Goal: Task Accomplishment & Management: Manage account settings

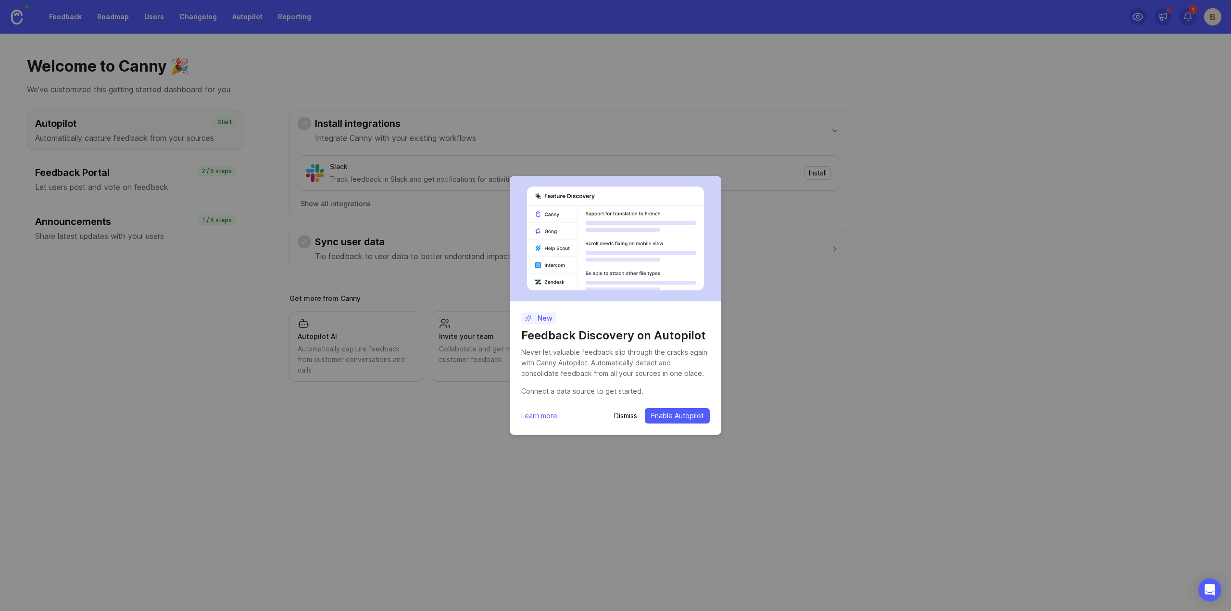
click at [627, 420] on p "Dismiss" at bounding box center [625, 416] width 23 height 10
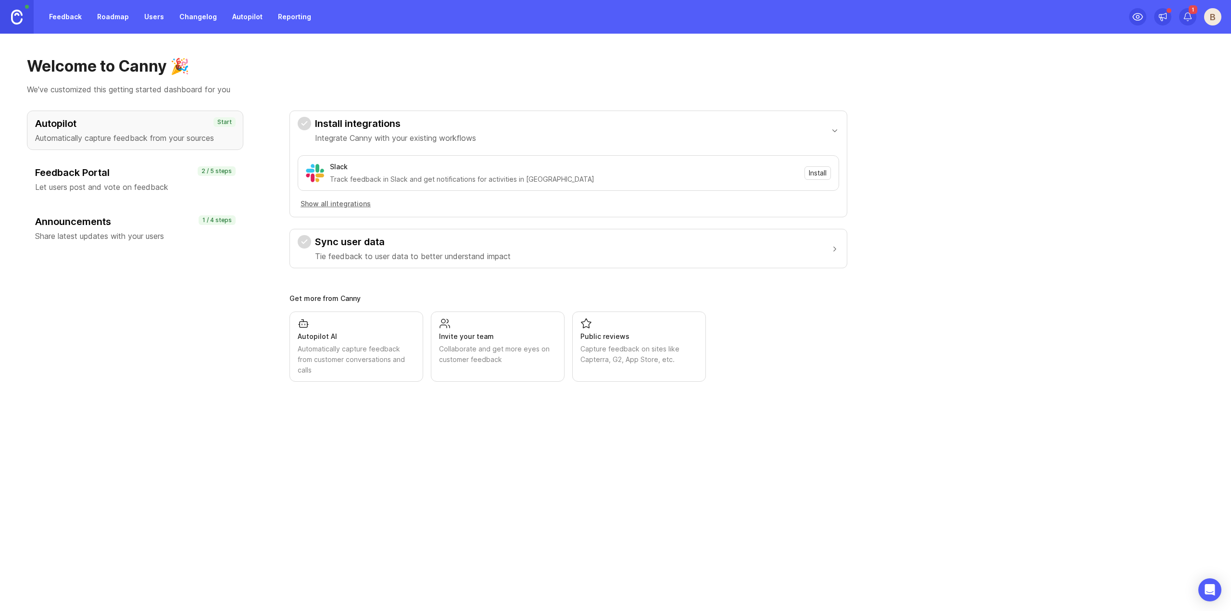
click at [16, 16] on img at bounding box center [17, 17] width 12 height 15
click at [1216, 16] on div "B" at bounding box center [1212, 16] width 17 height 17
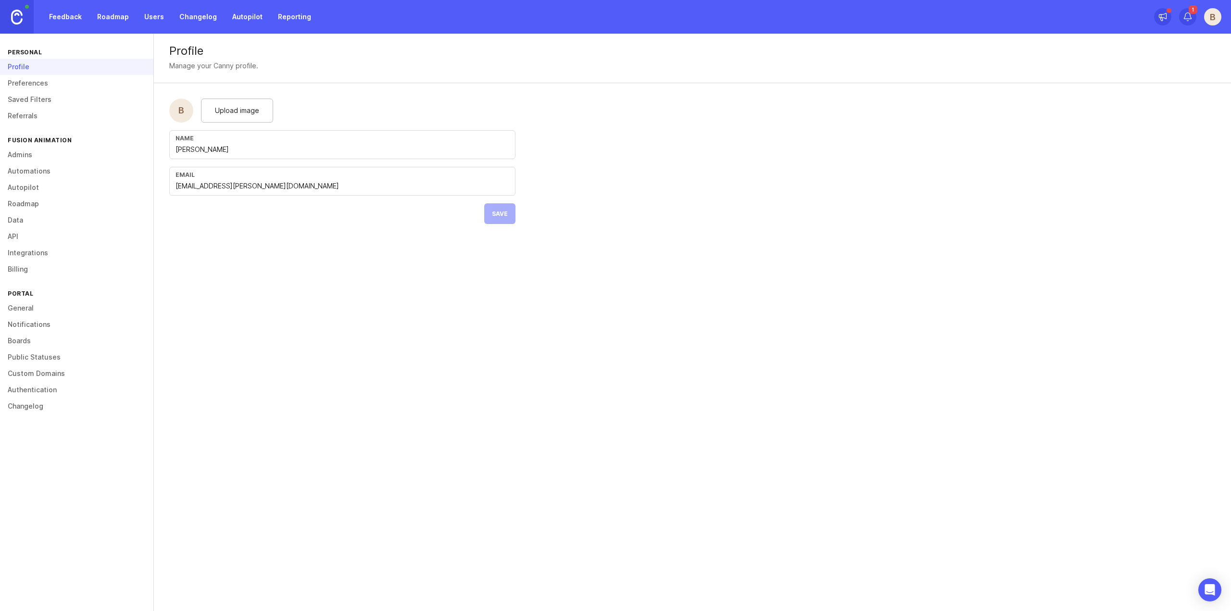
click at [58, 150] on link "Admins" at bounding box center [76, 155] width 153 height 16
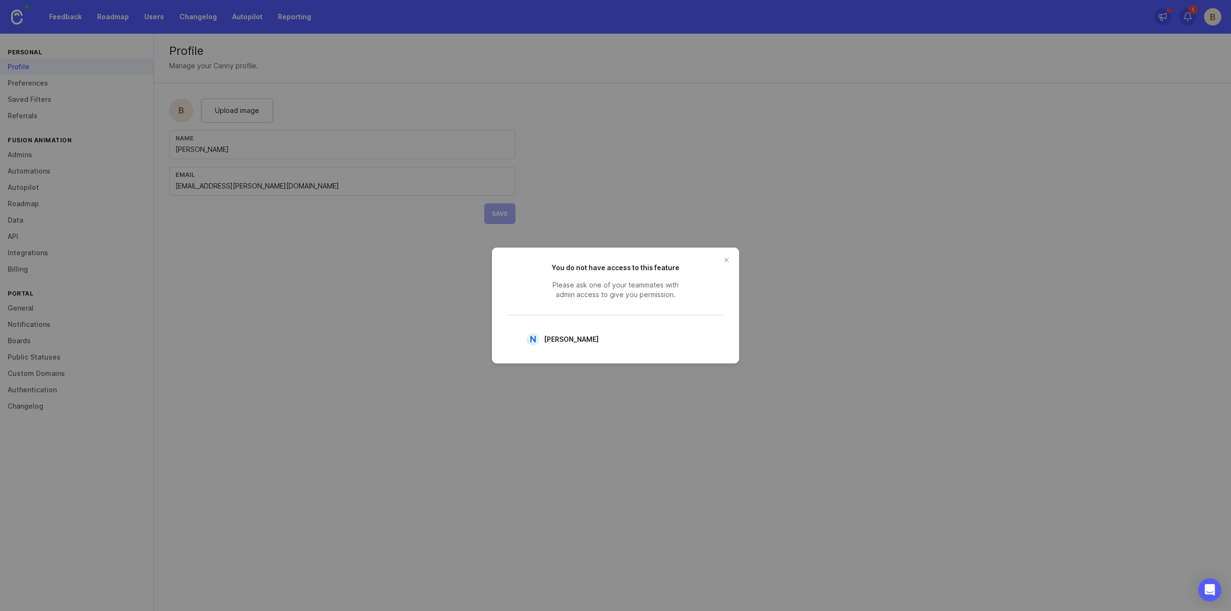
click at [723, 262] on button "close button" at bounding box center [726, 259] width 15 height 15
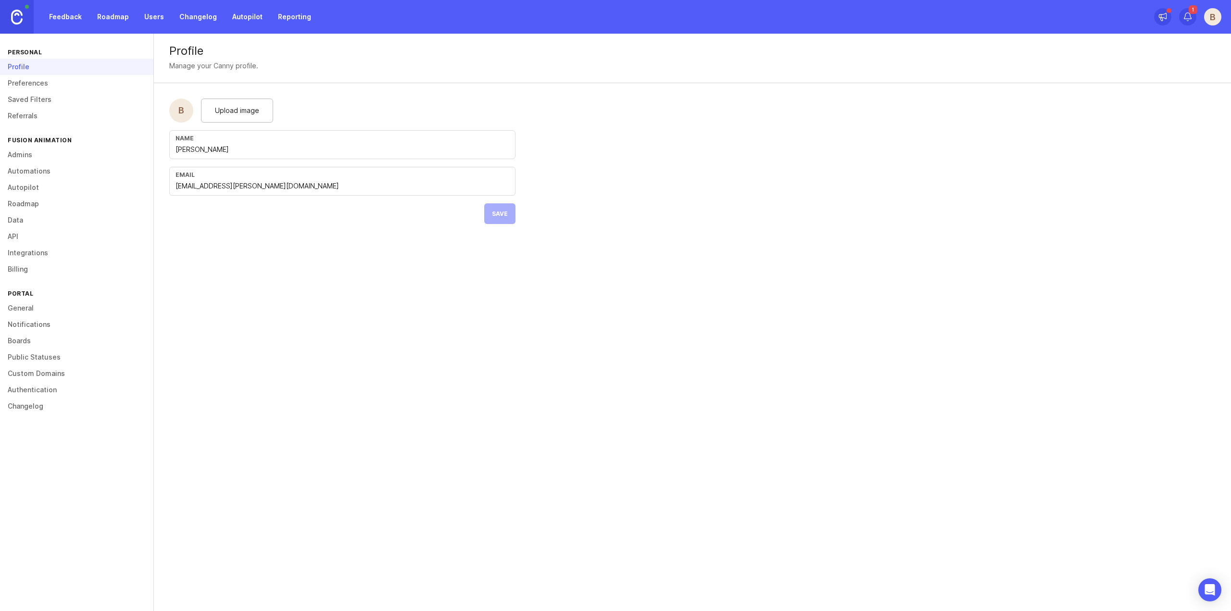
click at [58, 320] on link "Notifications" at bounding box center [76, 324] width 153 height 16
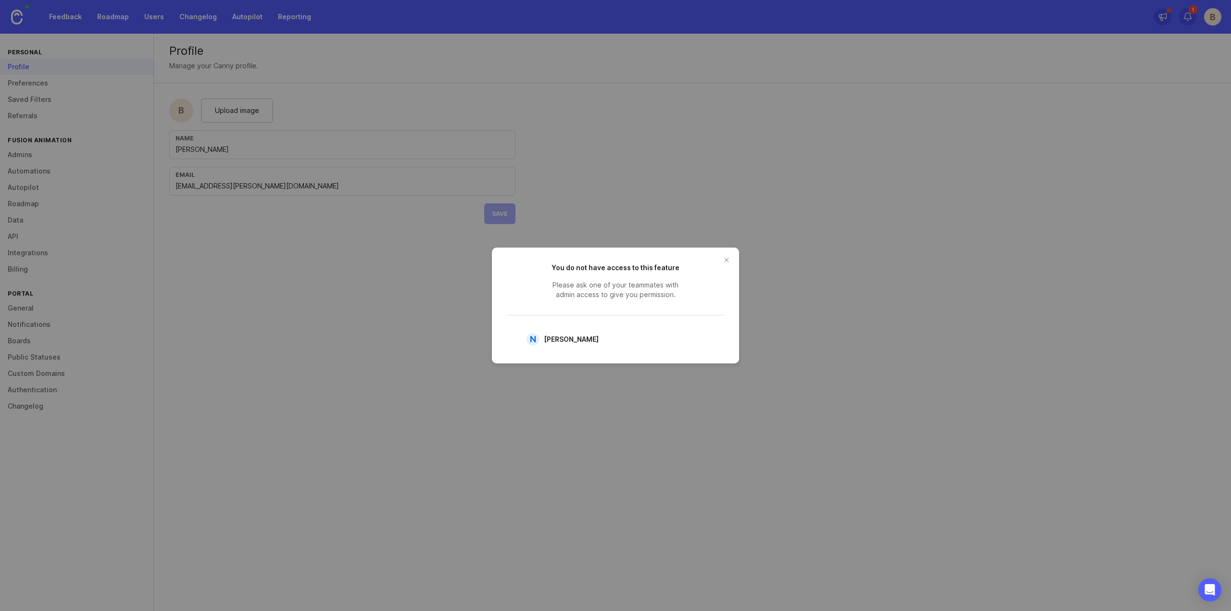
click at [724, 259] on button "close button" at bounding box center [726, 259] width 15 height 15
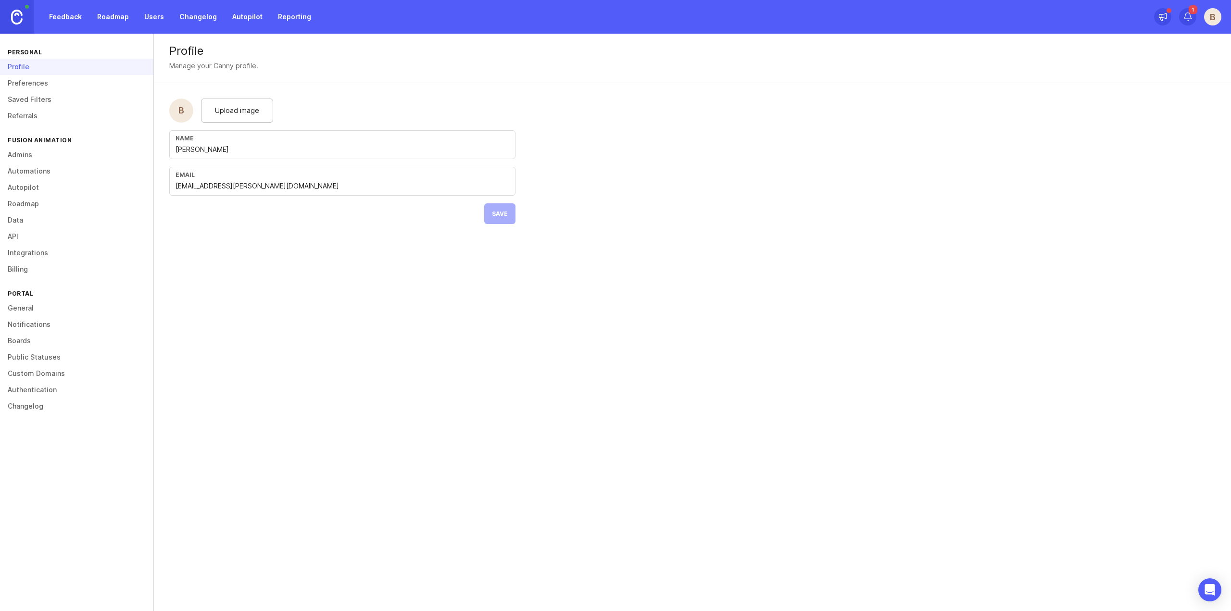
click at [22, 311] on link "General" at bounding box center [76, 308] width 153 height 16
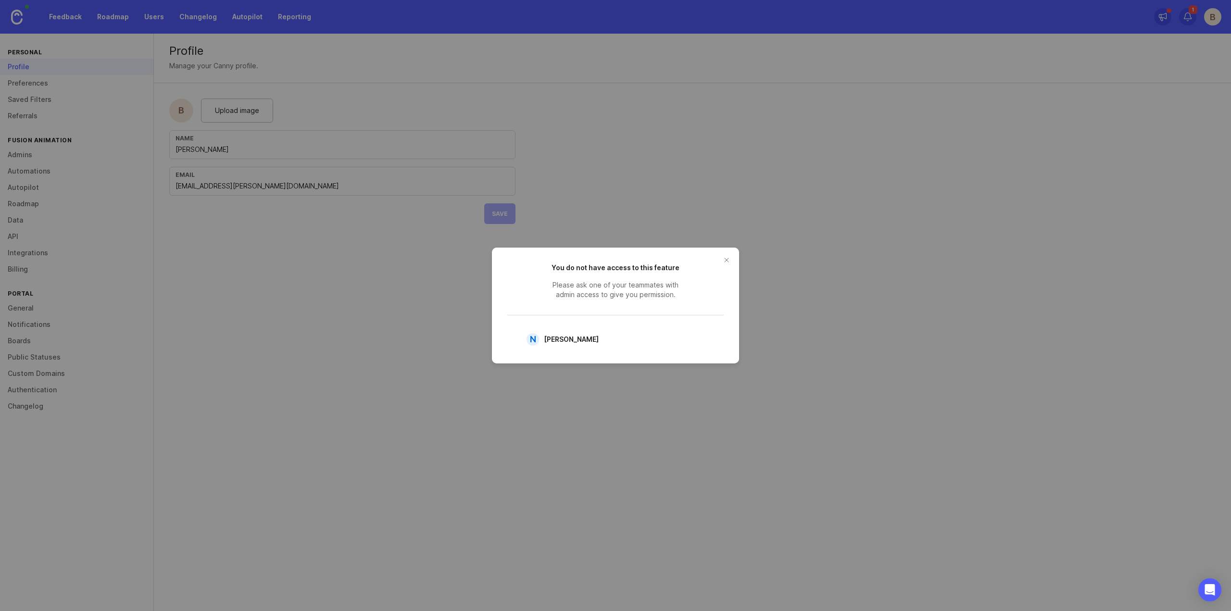
click at [727, 258] on button "close button" at bounding box center [726, 259] width 15 height 15
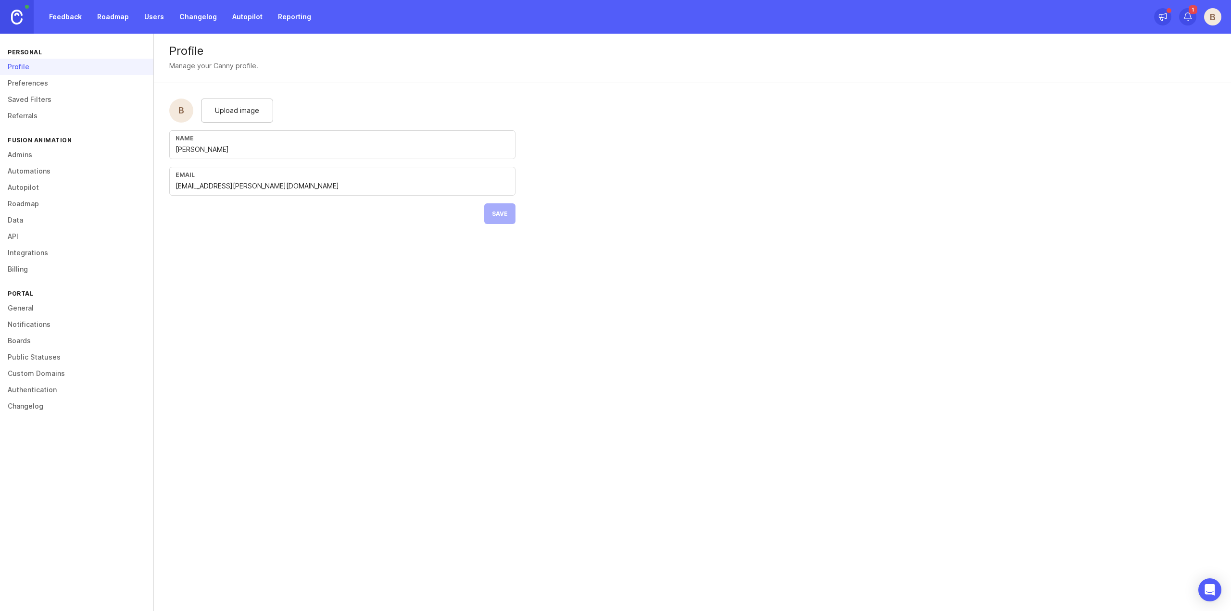
click at [56, 82] on link "Preferences" at bounding box center [76, 83] width 153 height 16
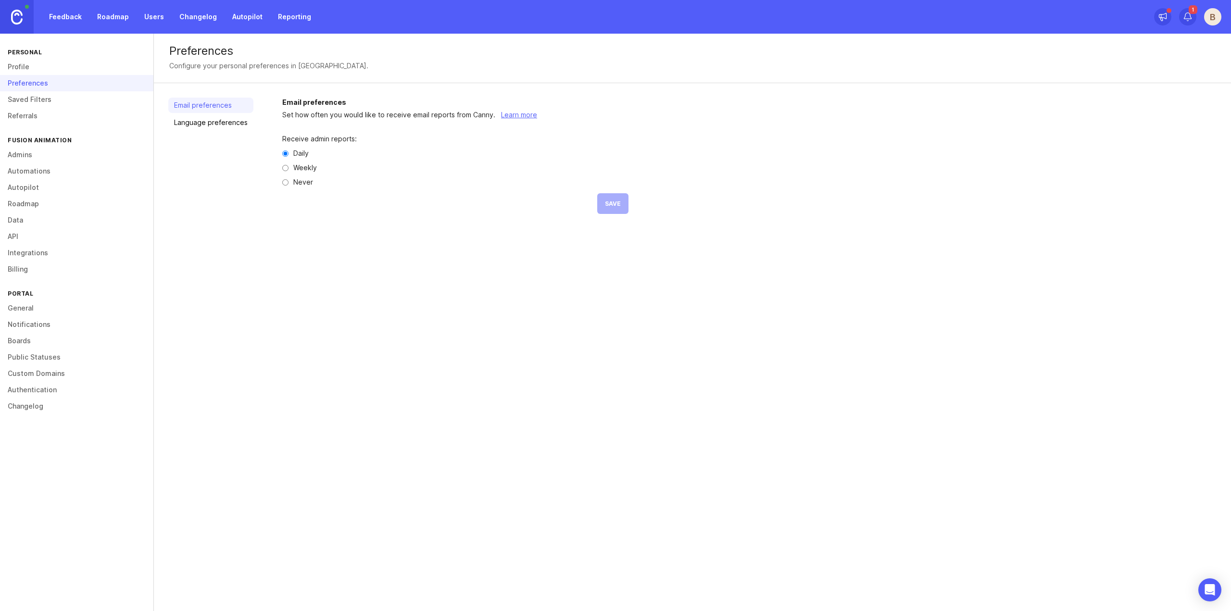
click at [293, 181] on label "Never" at bounding box center [303, 182] width 20 height 7
click at [288, 181] on input "Never" at bounding box center [285, 182] width 6 height 6
radio input "true"
click at [603, 199] on button "Save" at bounding box center [612, 203] width 31 height 21
